Goal: Obtain resource: Download file/media

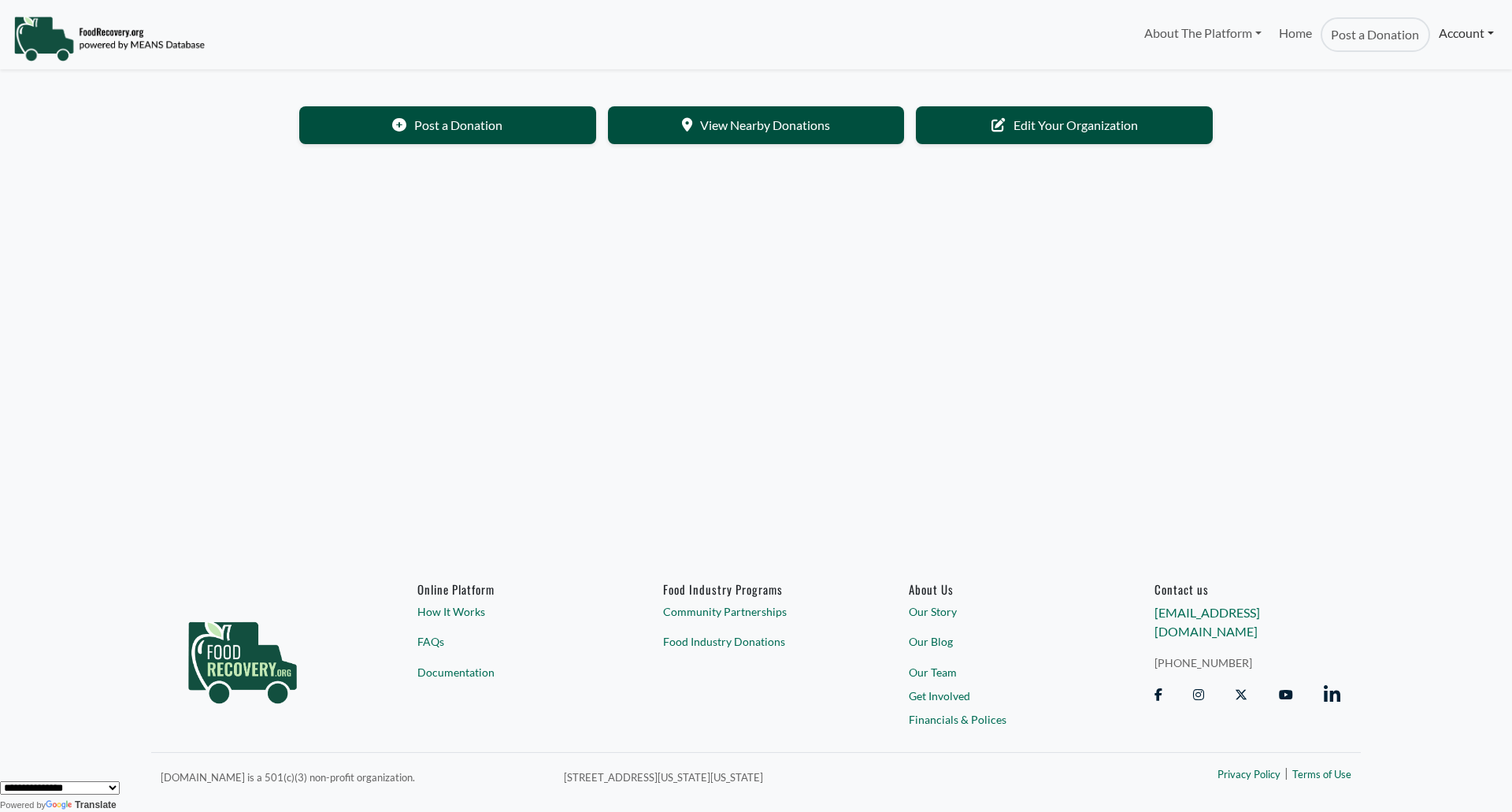
click at [1468, 39] on link "Account" at bounding box center [1466, 33] width 73 height 32
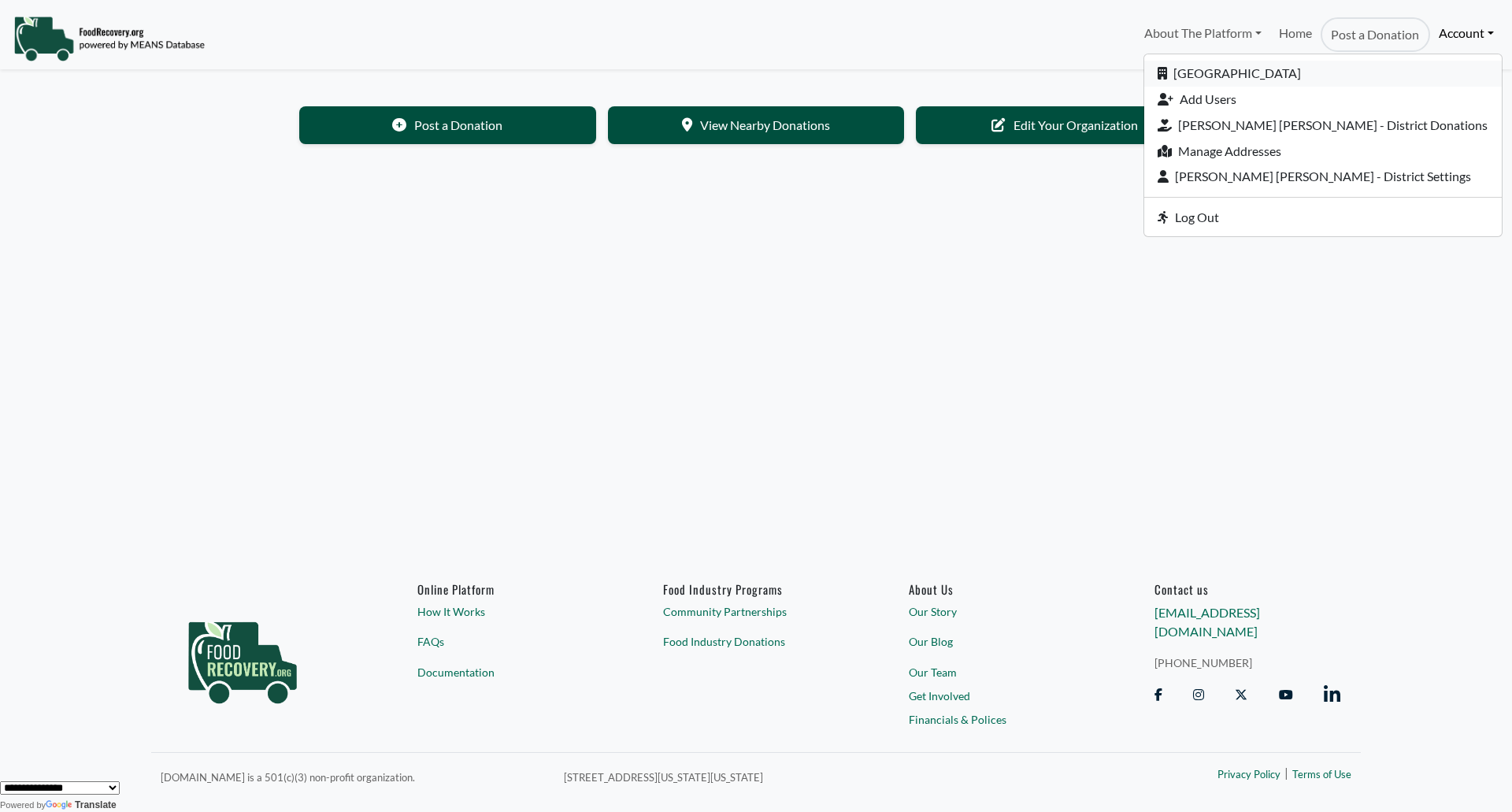
click at [1369, 75] on link "[GEOGRAPHIC_DATA]" at bounding box center [1323, 74] width 358 height 26
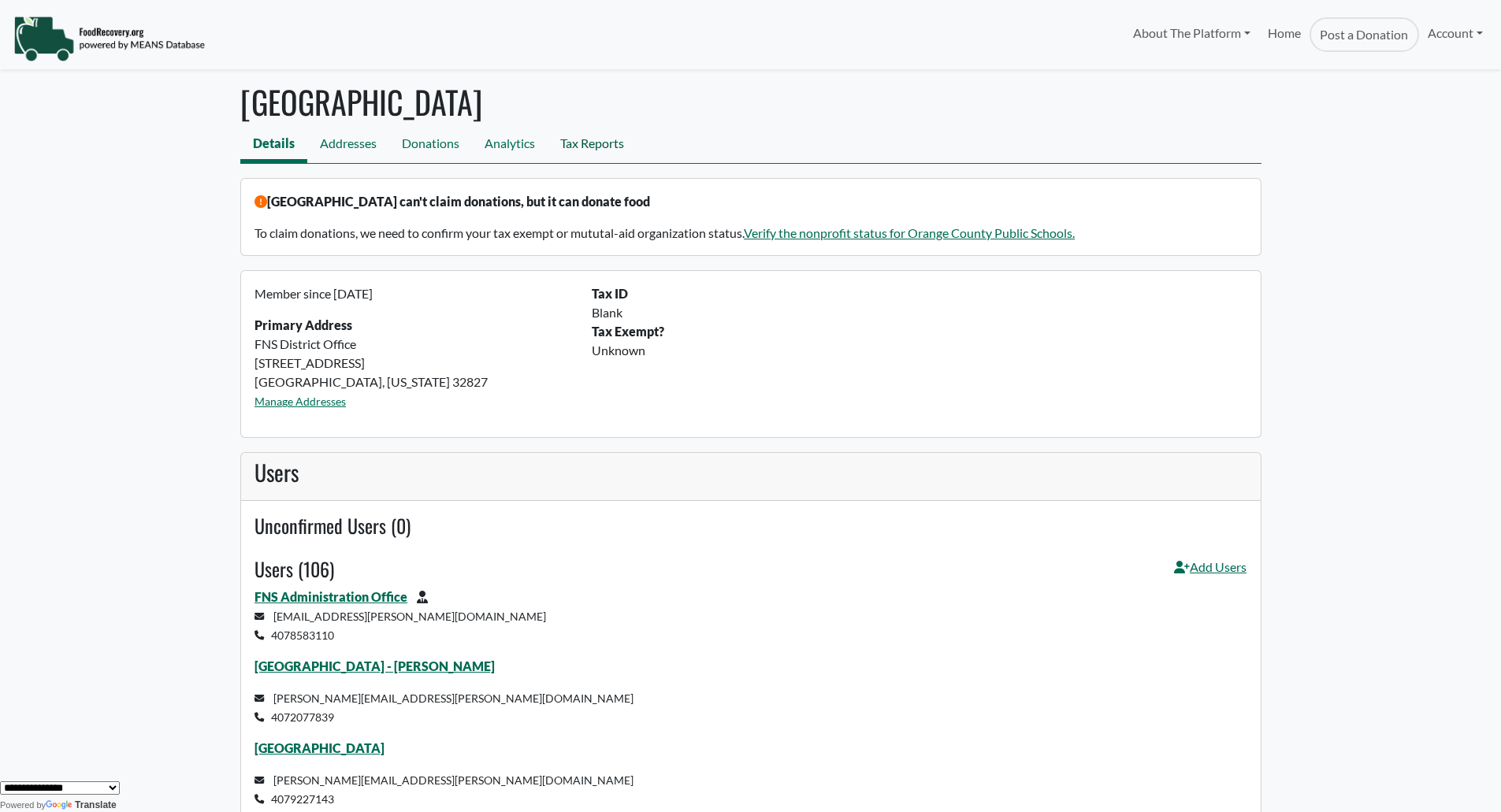
click at [585, 143] on link "Tax Reports" at bounding box center [593, 145] width 89 height 36
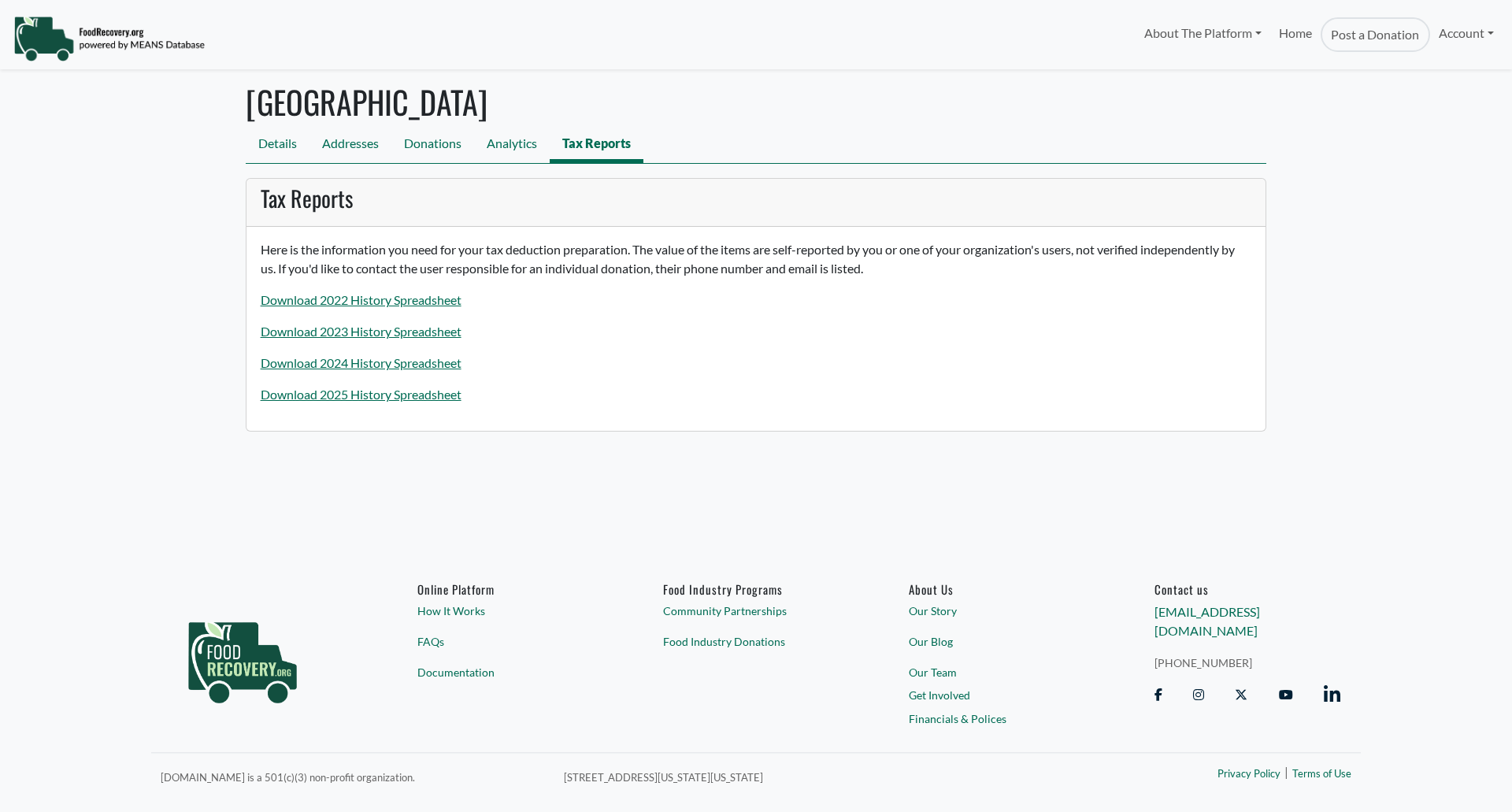
select select "Language Translate Widget"
click at [371, 396] on link "Download 2025 History Spreadsheet" at bounding box center [361, 394] width 201 height 15
